Goal: Ask a question

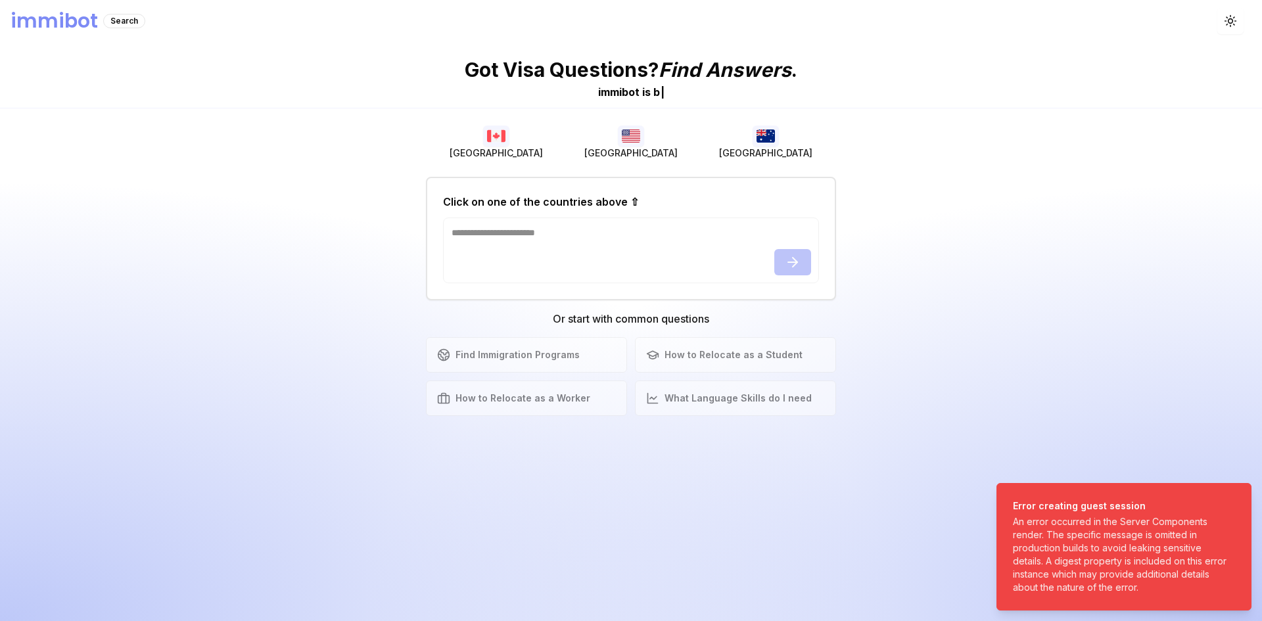
click at [495, 136] on img "button" at bounding box center [496, 136] width 26 height 21
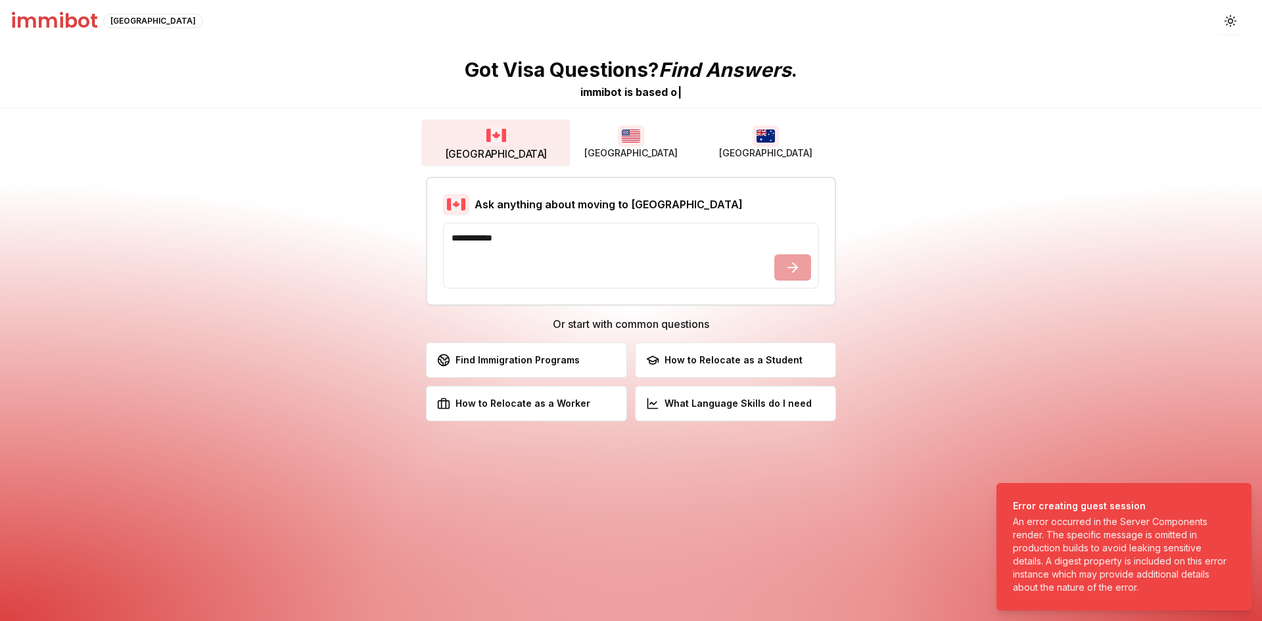
click at [691, 141] on button "[GEOGRAPHIC_DATA]" at bounding box center [630, 143] width 135 height 42
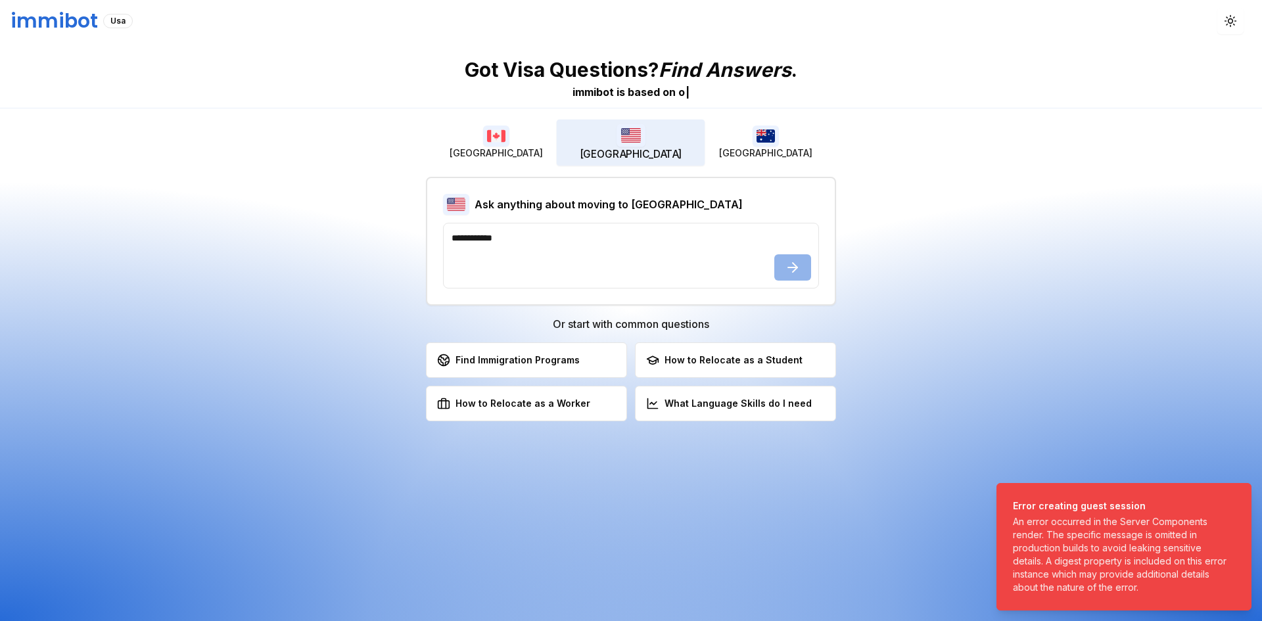
click at [782, 137] on button "[GEOGRAPHIC_DATA]" at bounding box center [766, 143] width 135 height 42
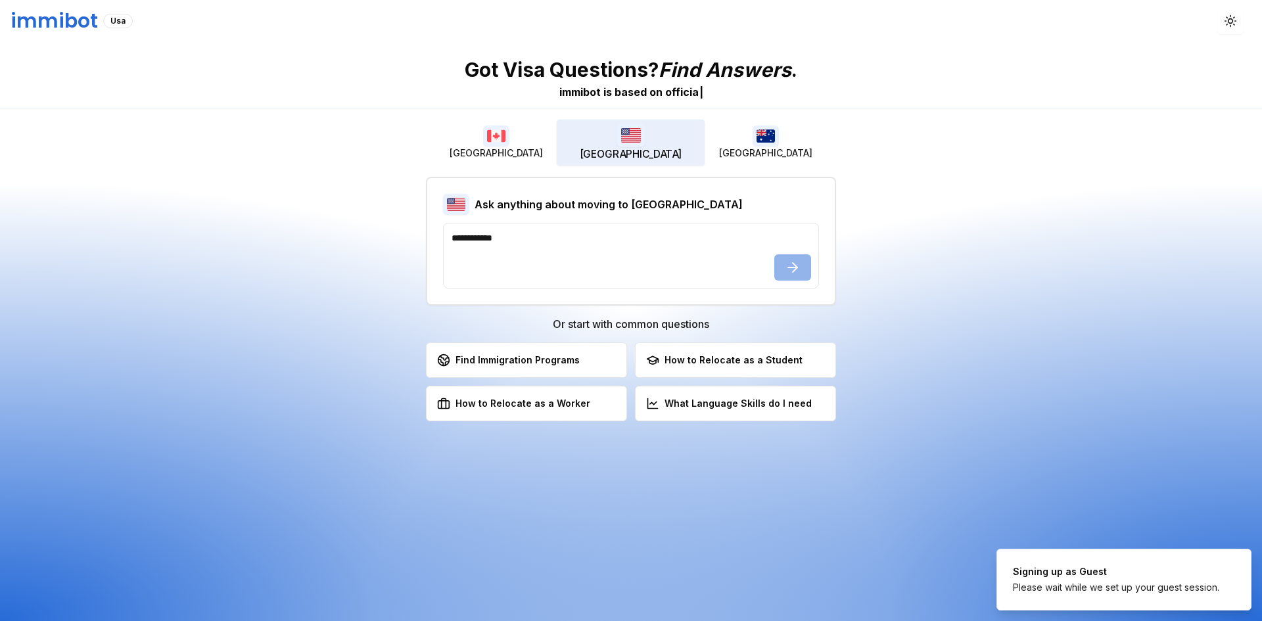
click at [574, 151] on button "[GEOGRAPHIC_DATA]" at bounding box center [631, 143] width 149 height 46
drag, startPoint x: 532, startPoint y: 146, endPoint x: 545, endPoint y: 152, distance: 14.4
click at [545, 152] on button "[GEOGRAPHIC_DATA]" at bounding box center [495, 143] width 135 height 42
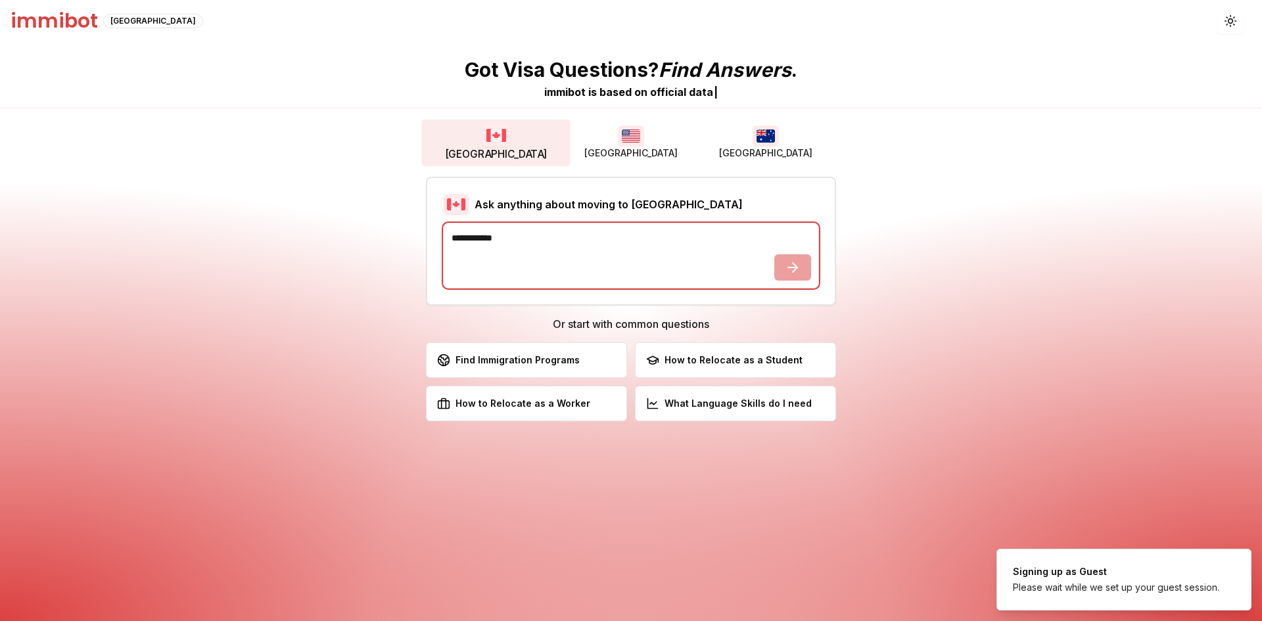
click at [578, 243] on textarea at bounding box center [631, 256] width 376 height 66
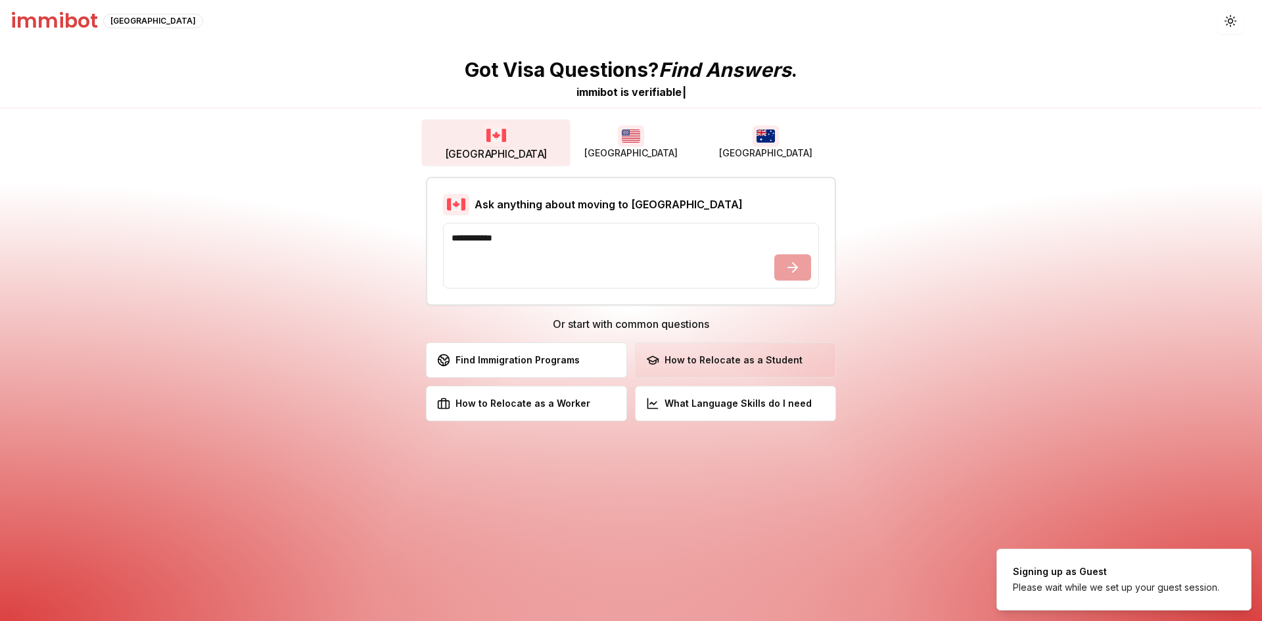
click at [699, 361] on div "How to Relocate as a Student" at bounding box center [724, 360] width 156 height 13
click at [692, 365] on div "How to Relocate as a Student" at bounding box center [724, 360] width 156 height 13
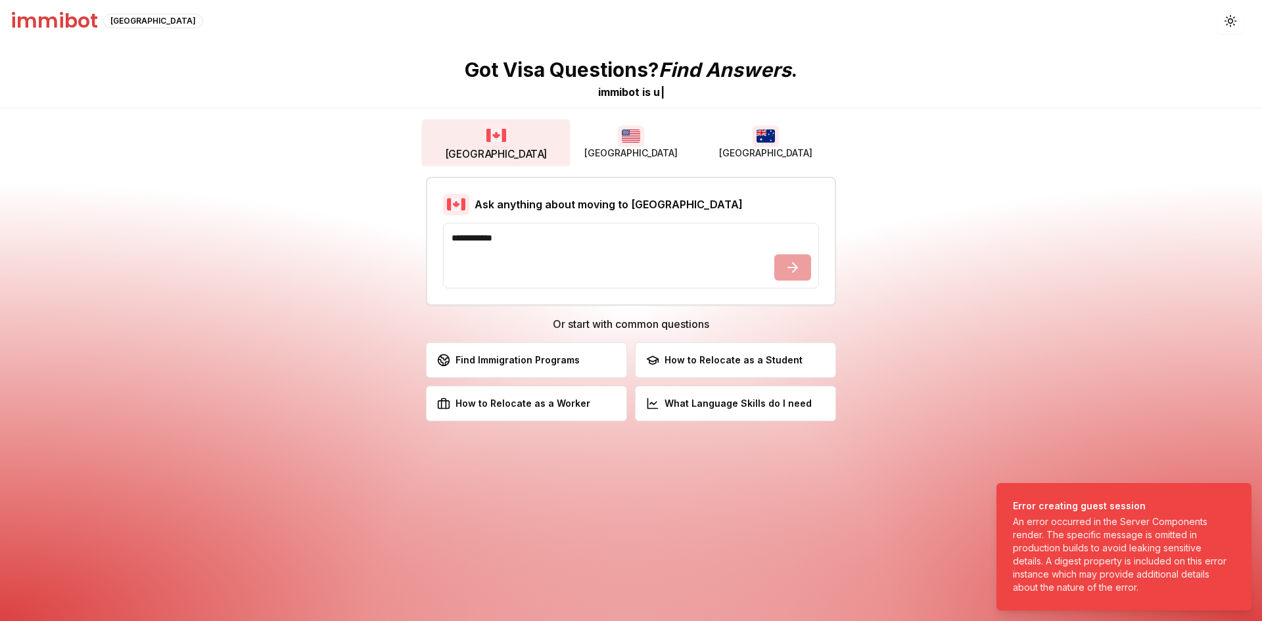
click at [692, 365] on div "How to Relocate as a Student" at bounding box center [724, 360] width 156 height 13
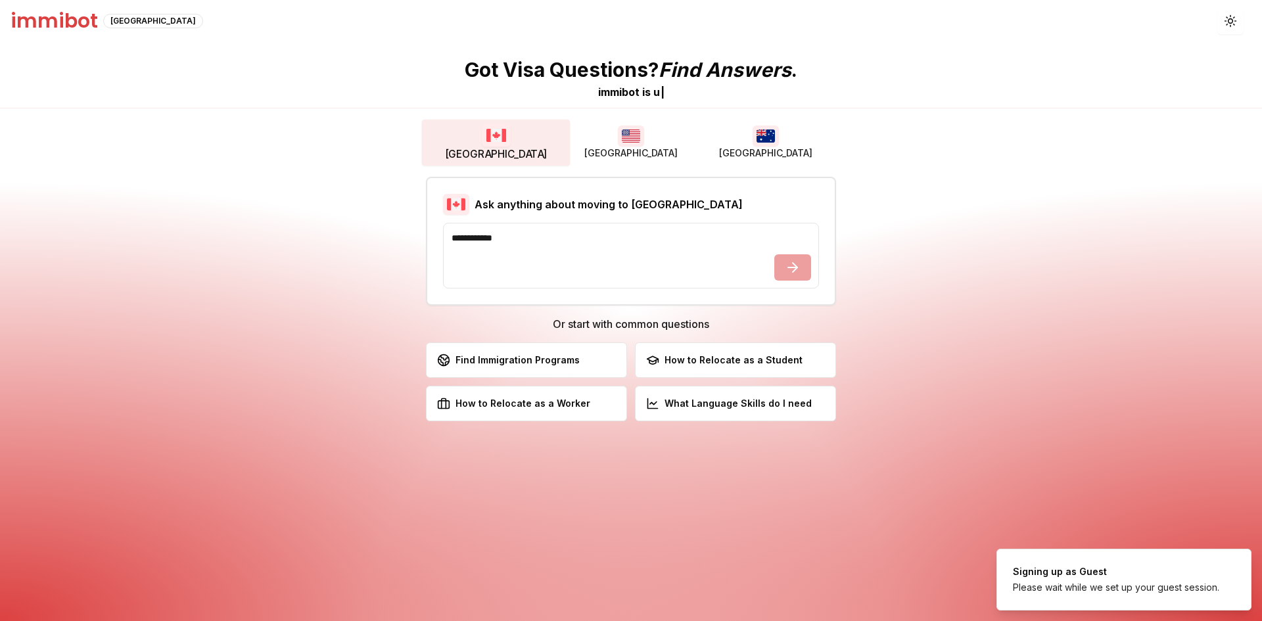
click at [692, 365] on div "How to Relocate as a Student" at bounding box center [724, 360] width 156 height 13
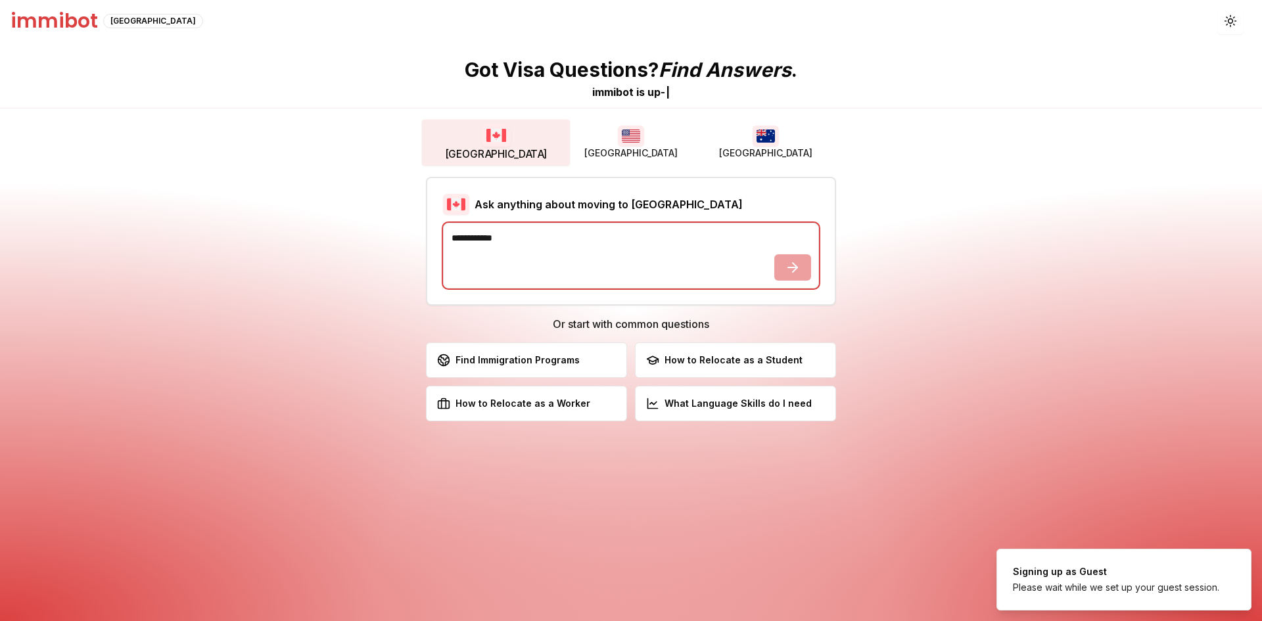
click at [787, 269] on textarea at bounding box center [631, 256] width 376 height 66
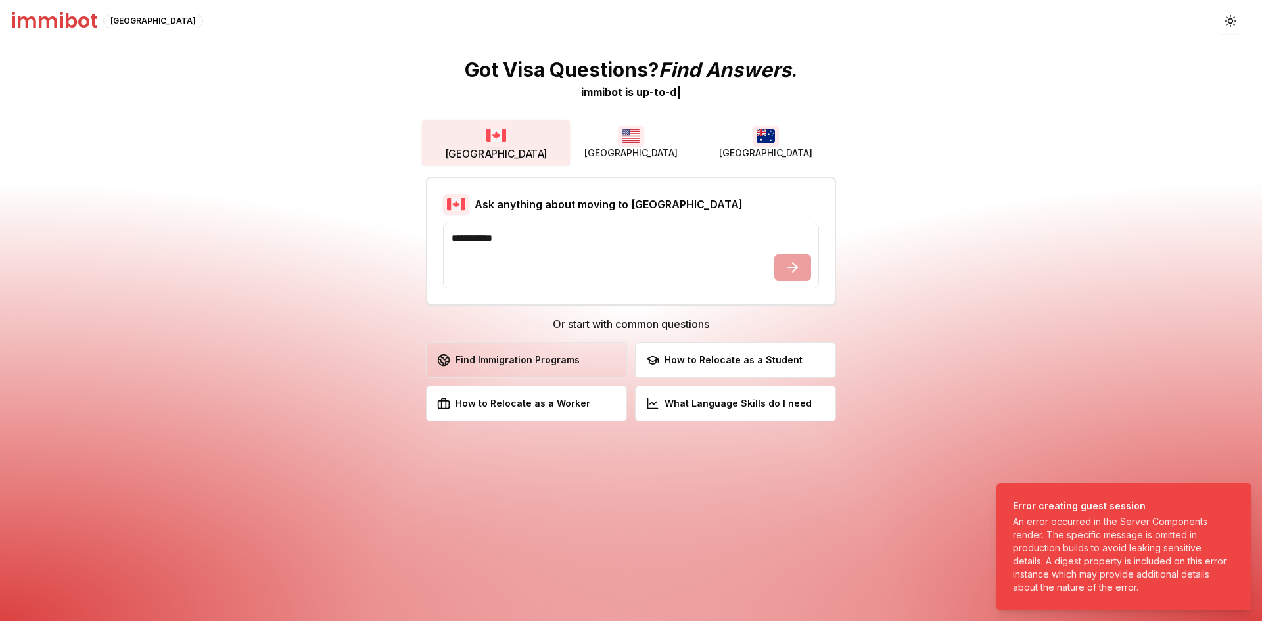
click at [597, 358] on button "Find Immigration Programs Explore available immigration pathways" at bounding box center [526, 359] width 201 height 35
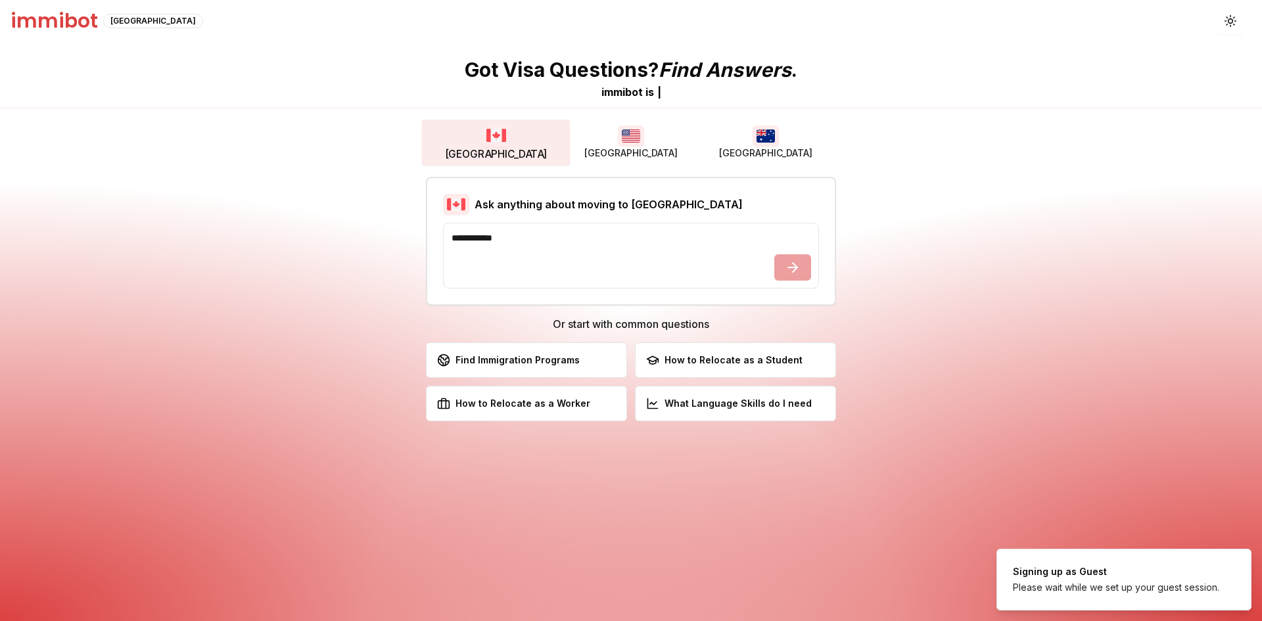
click at [597, 358] on button "Find Immigration Programs Explore available immigration pathways" at bounding box center [526, 359] width 201 height 35
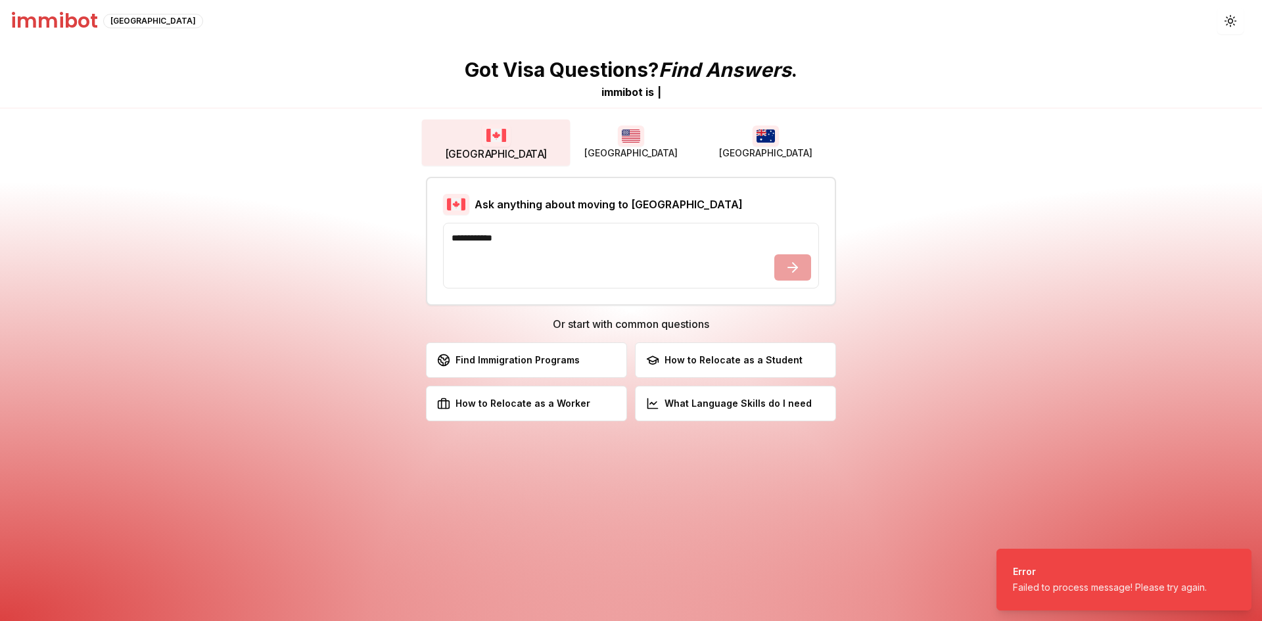
click at [597, 358] on button "Find Immigration Programs Explore available immigration pathways" at bounding box center [526, 359] width 201 height 35
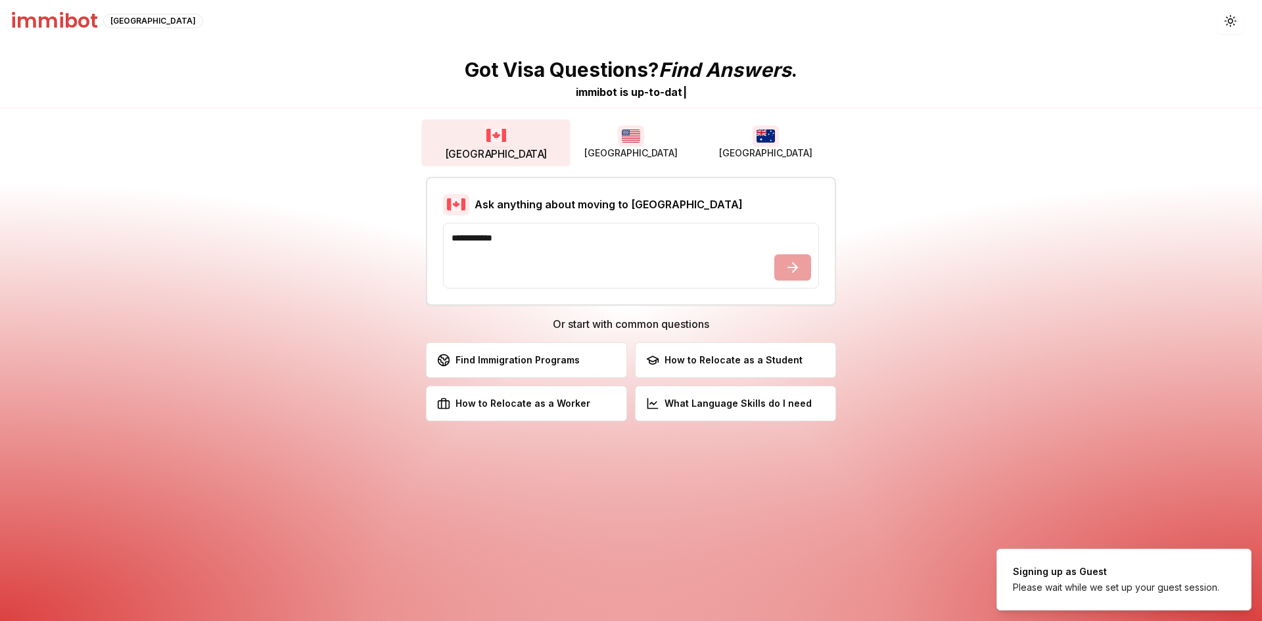
click at [891, 51] on div "Got Visa Questions? Find Answers . immibot is u p - t o - d a t |" at bounding box center [631, 75] width 1262 height 66
